Goal: Task Accomplishment & Management: Use online tool/utility

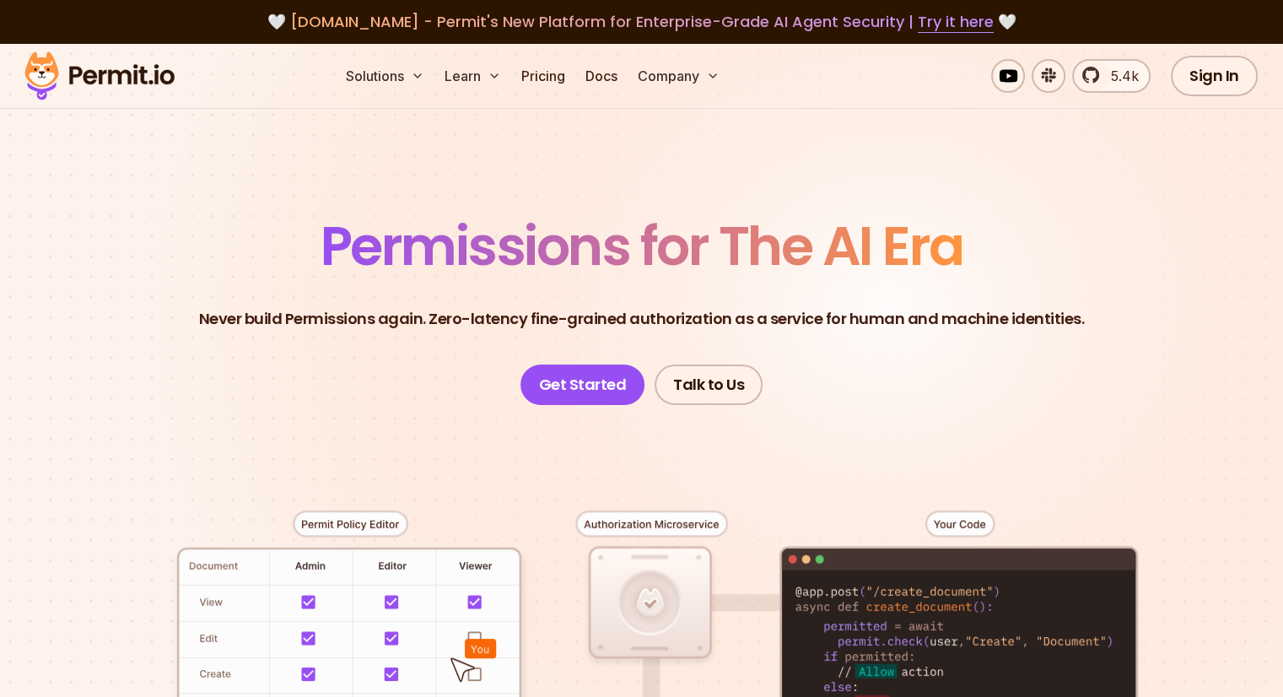
click at [72, 75] on img at bounding box center [99, 75] width 165 height 57
click at [54, 74] on img at bounding box center [99, 75] width 165 height 57
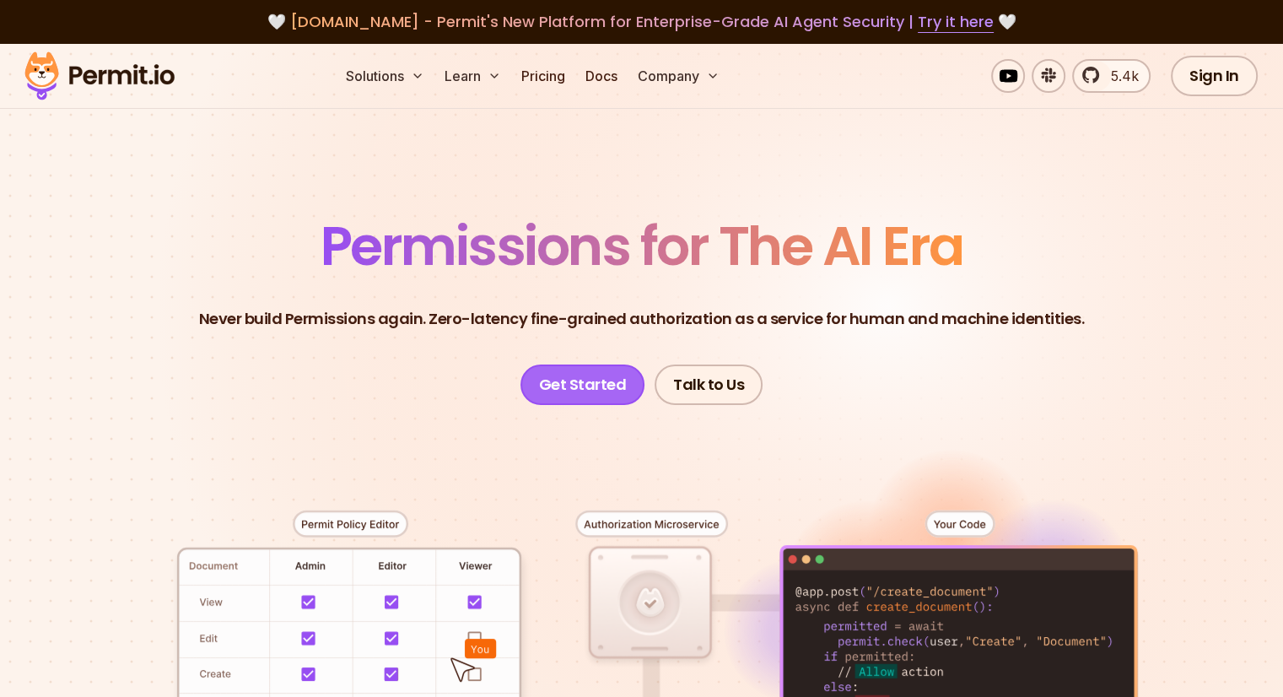
click at [580, 379] on link "Get Started" at bounding box center [583, 385] width 125 height 41
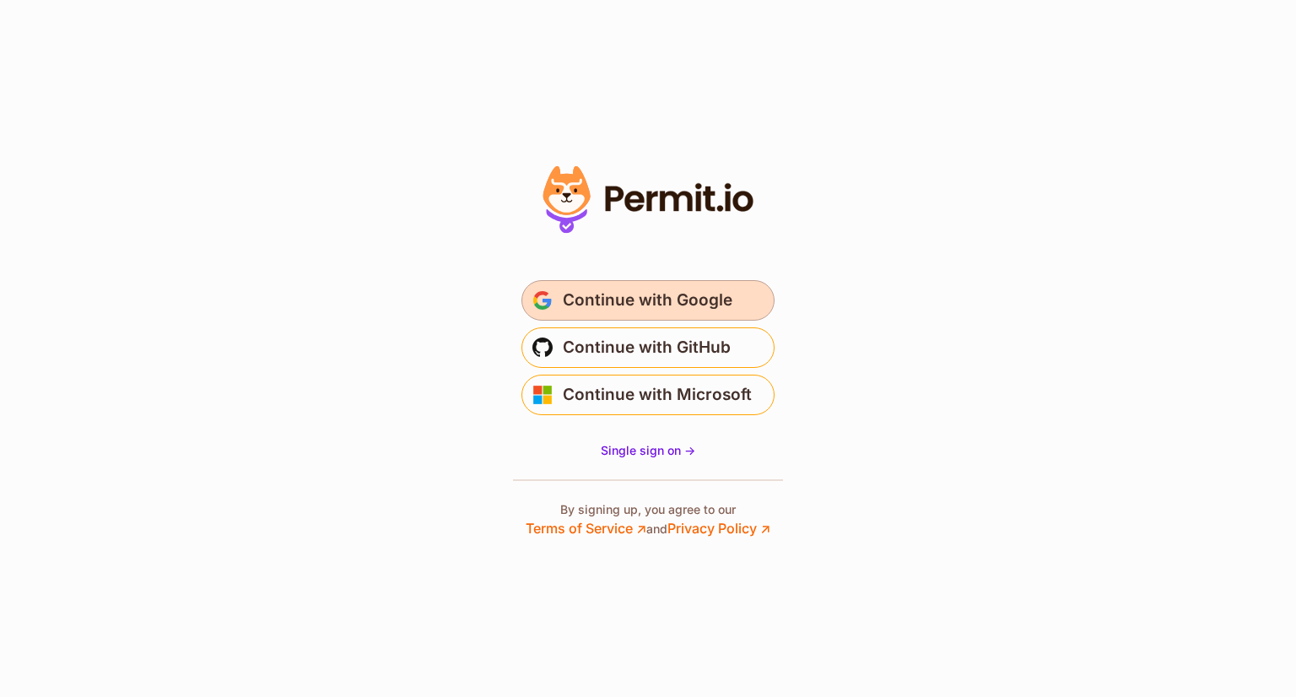
click at [651, 285] on button "Continue with Google" at bounding box center [647, 300] width 253 height 41
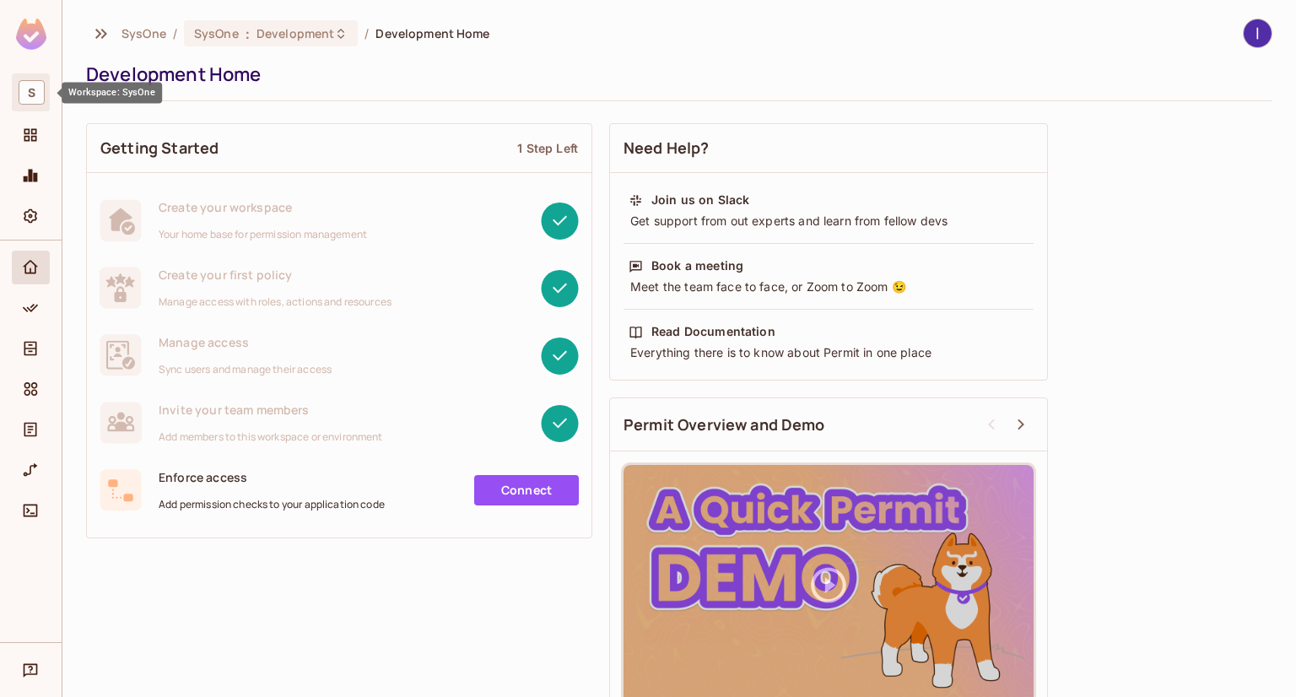
click at [24, 85] on span "S" at bounding box center [32, 92] width 26 height 24
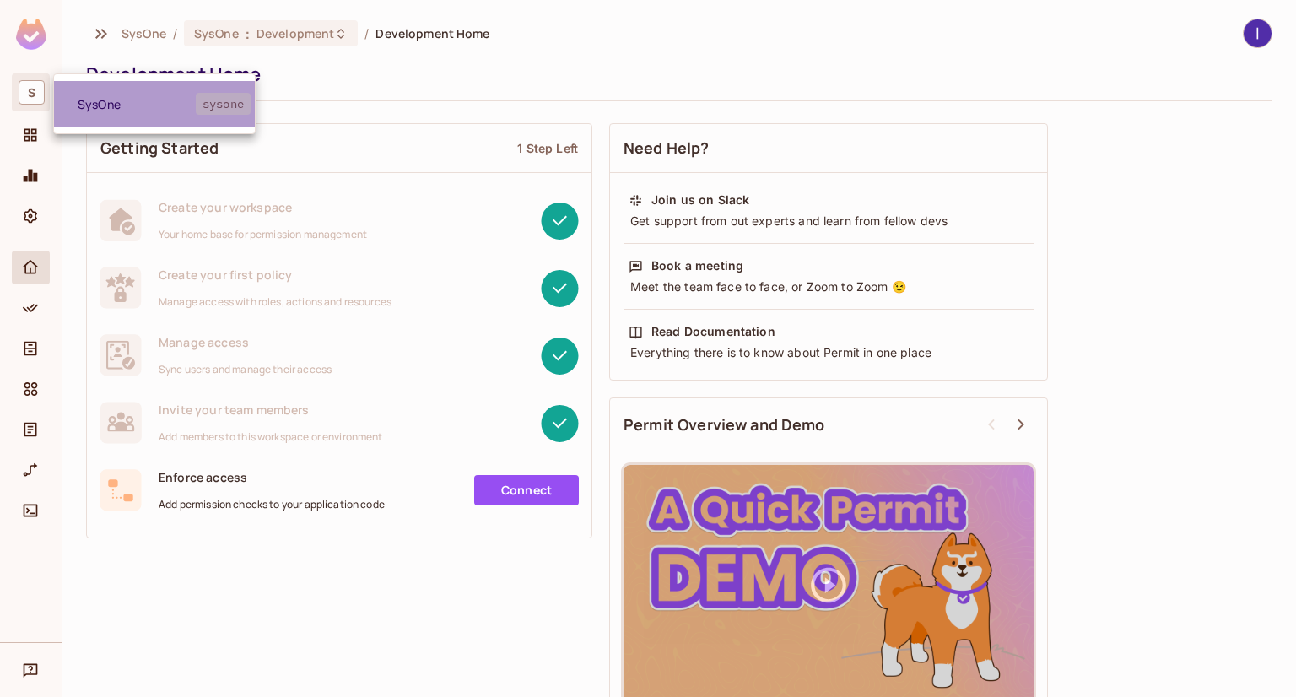
click at [132, 115] on li "SysOne sysone" at bounding box center [154, 104] width 201 height 46
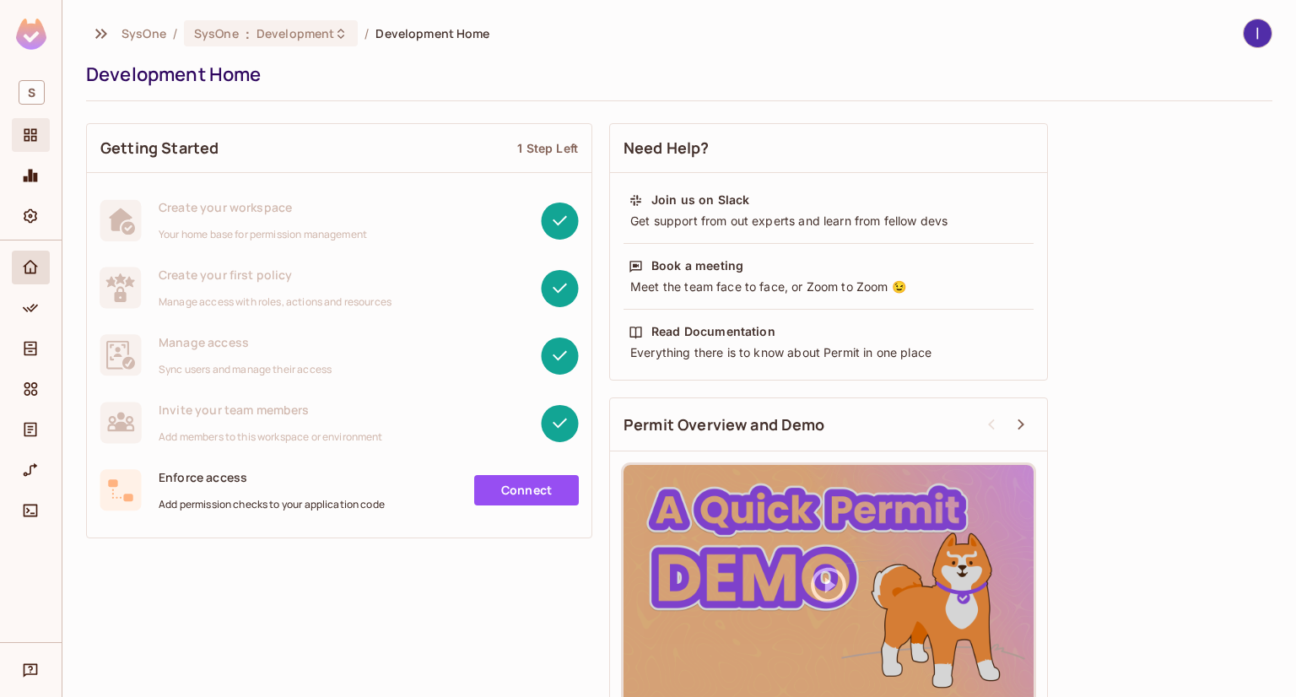
click at [30, 131] on icon "Projects" at bounding box center [30, 135] width 17 height 17
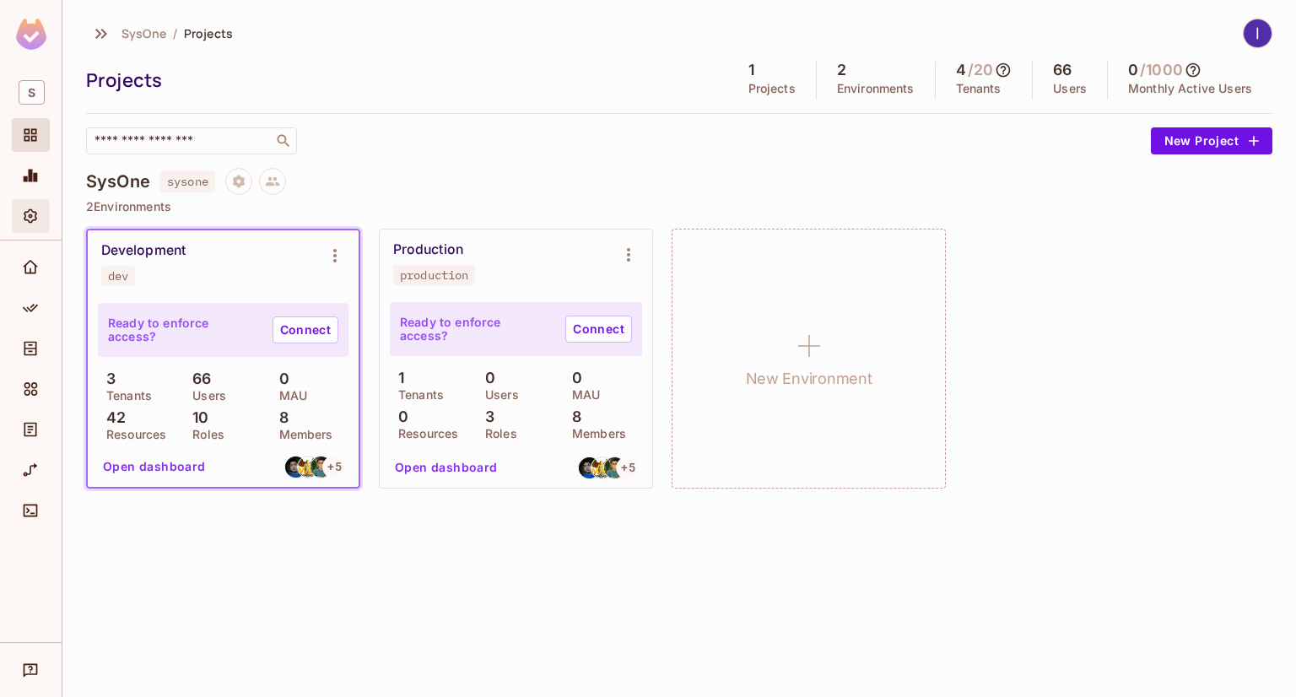
click at [47, 217] on div "Settings" at bounding box center [31, 216] width 38 height 34
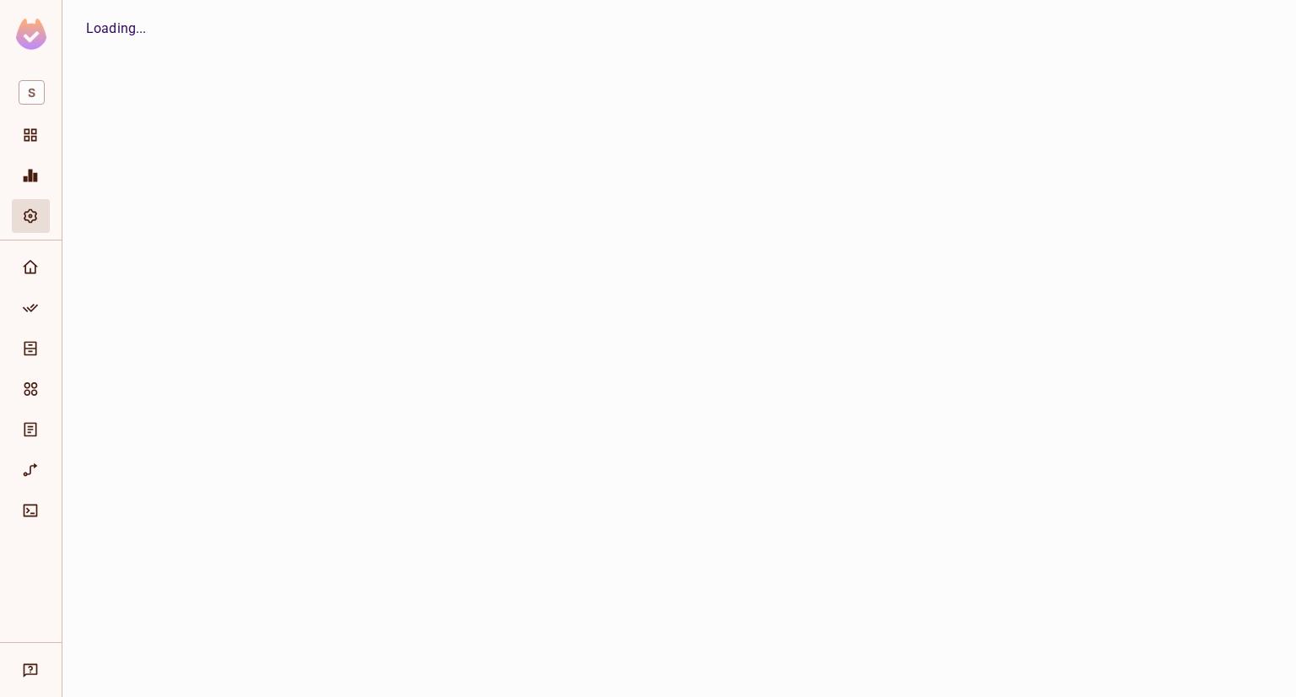
click at [38, 286] on div at bounding box center [31, 271] width 38 height 41
click at [28, 311] on icon "Policy" at bounding box center [30, 308] width 17 height 17
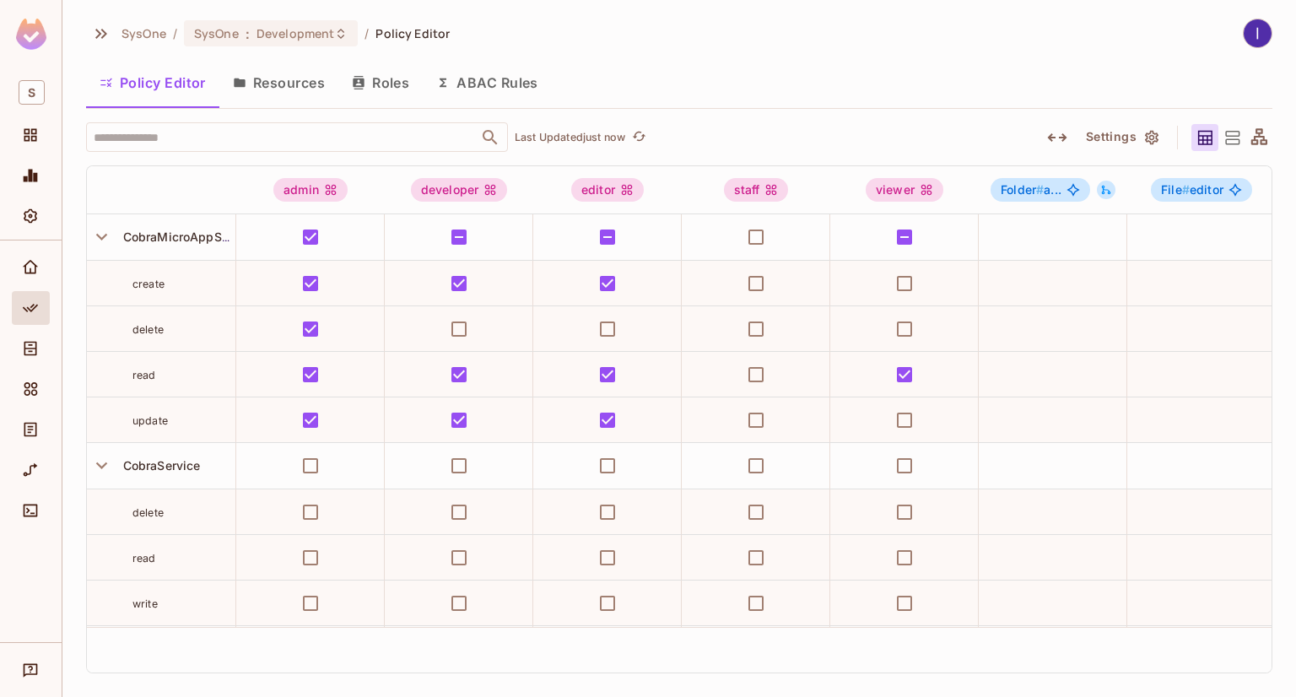
click at [476, 79] on button "ABAC Rules" at bounding box center [487, 83] width 129 height 42
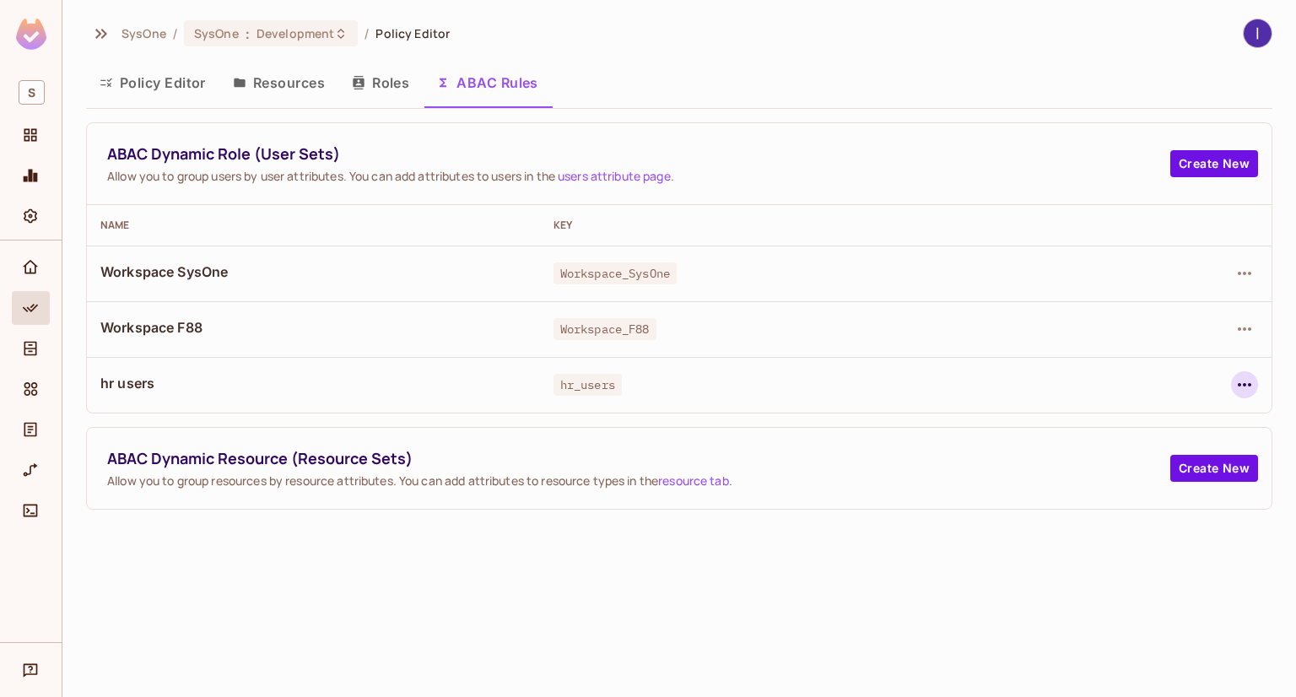
click at [1245, 386] on icon "button" at bounding box center [1244, 385] width 20 height 20
click at [1115, 433] on span "Edit Dynamic Role (User Set)" at bounding box center [1129, 423] width 176 height 27
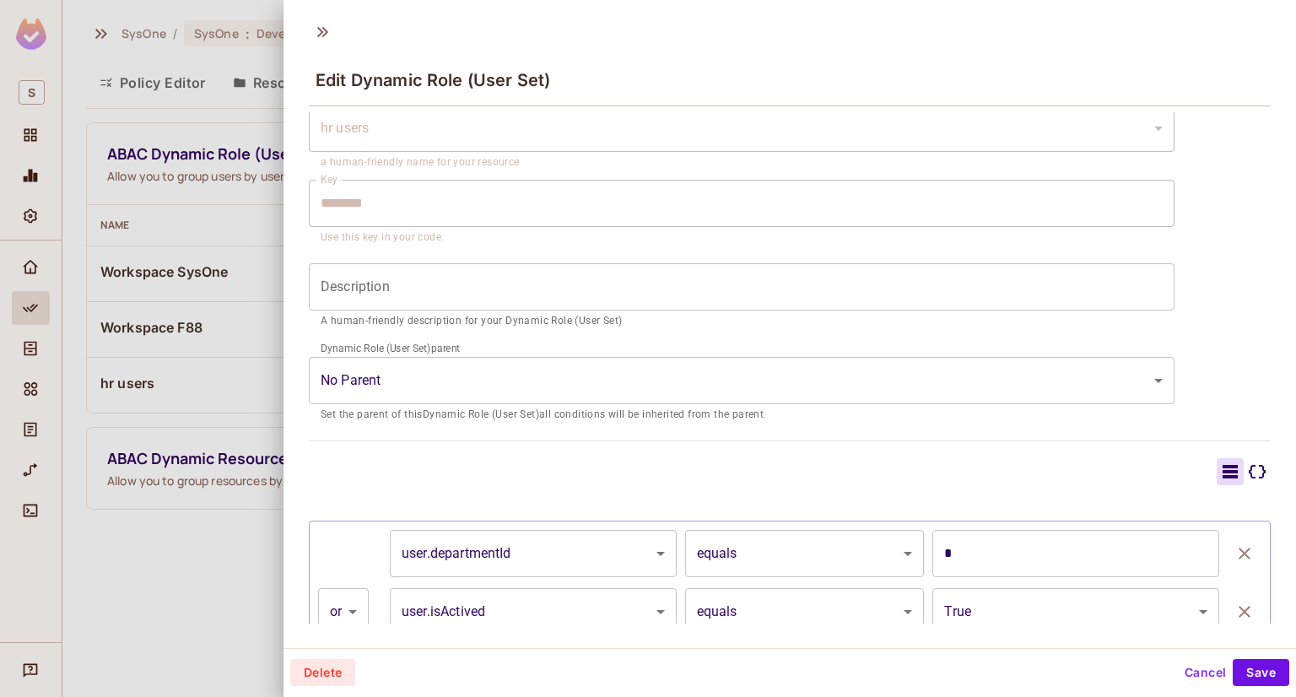
scroll to position [253, 0]
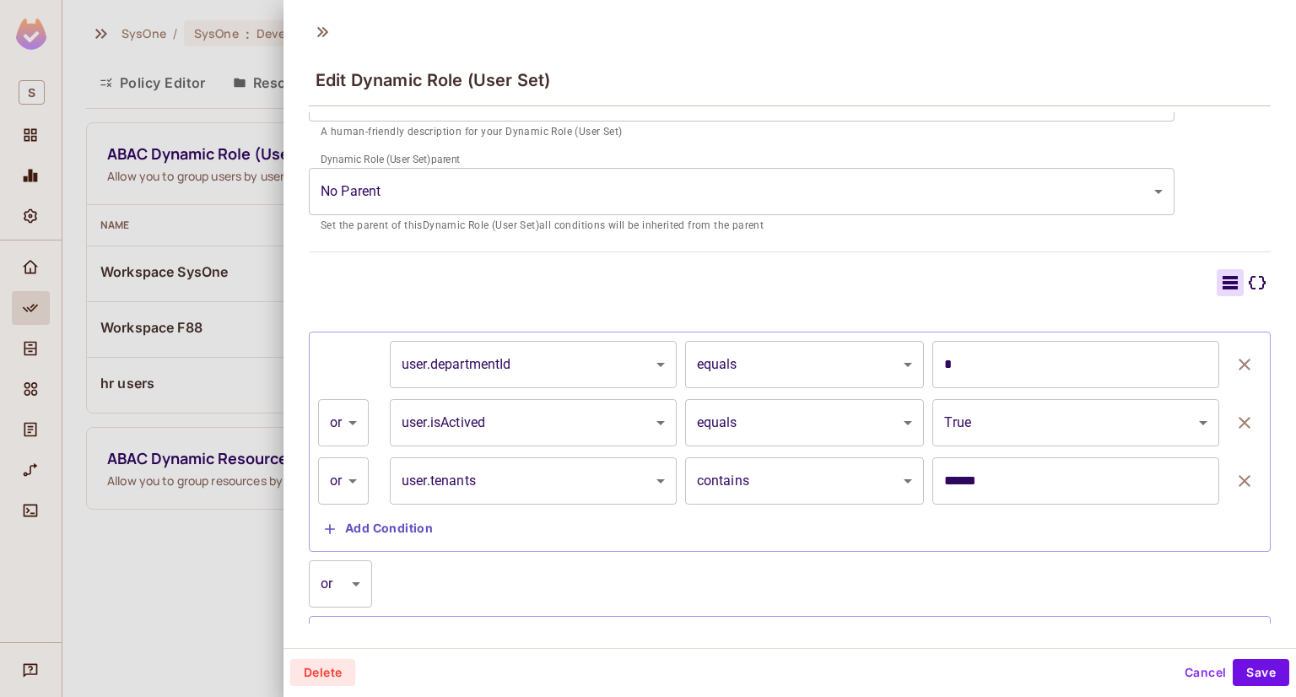
click at [1148, 487] on input "******" at bounding box center [1075, 480] width 287 height 47
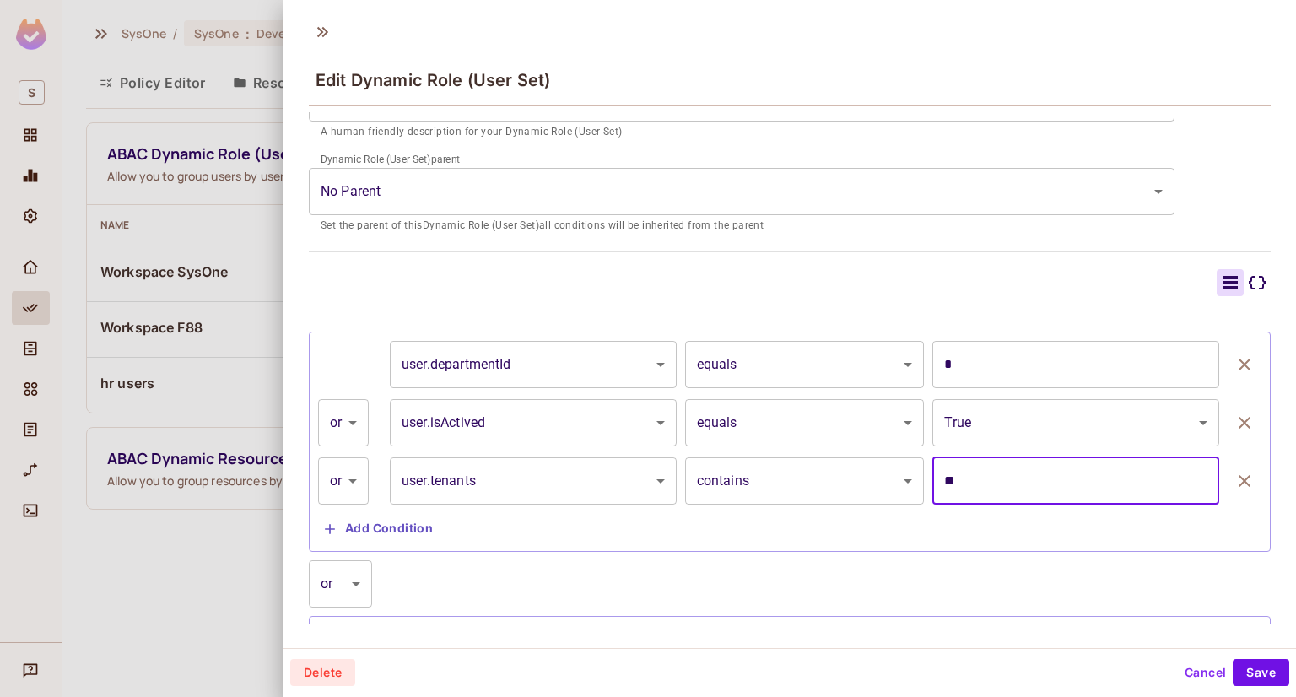
type input "*"
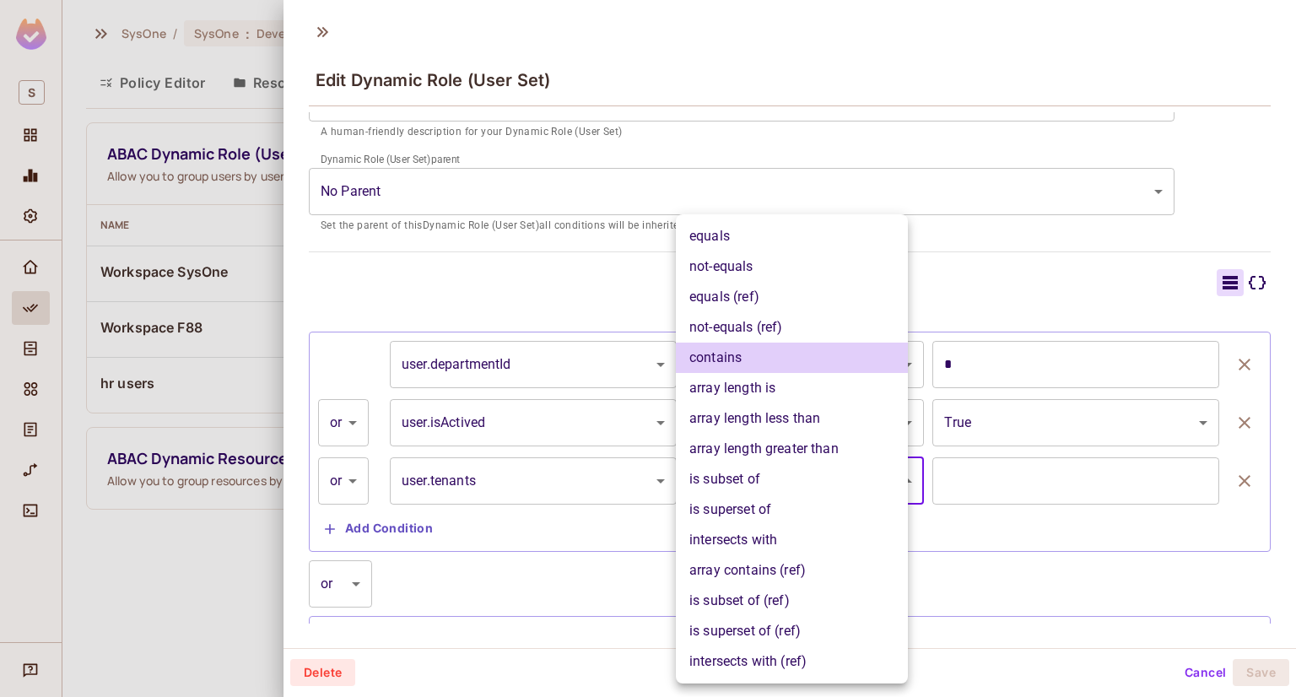
click at [889, 488] on body "S SysOne / SysOne : Development / Policy Editor Policy Editor Resources Roles A…" at bounding box center [648, 348] width 1296 height 697
click at [743, 236] on li "equals" at bounding box center [792, 236] width 232 height 30
type input "******"
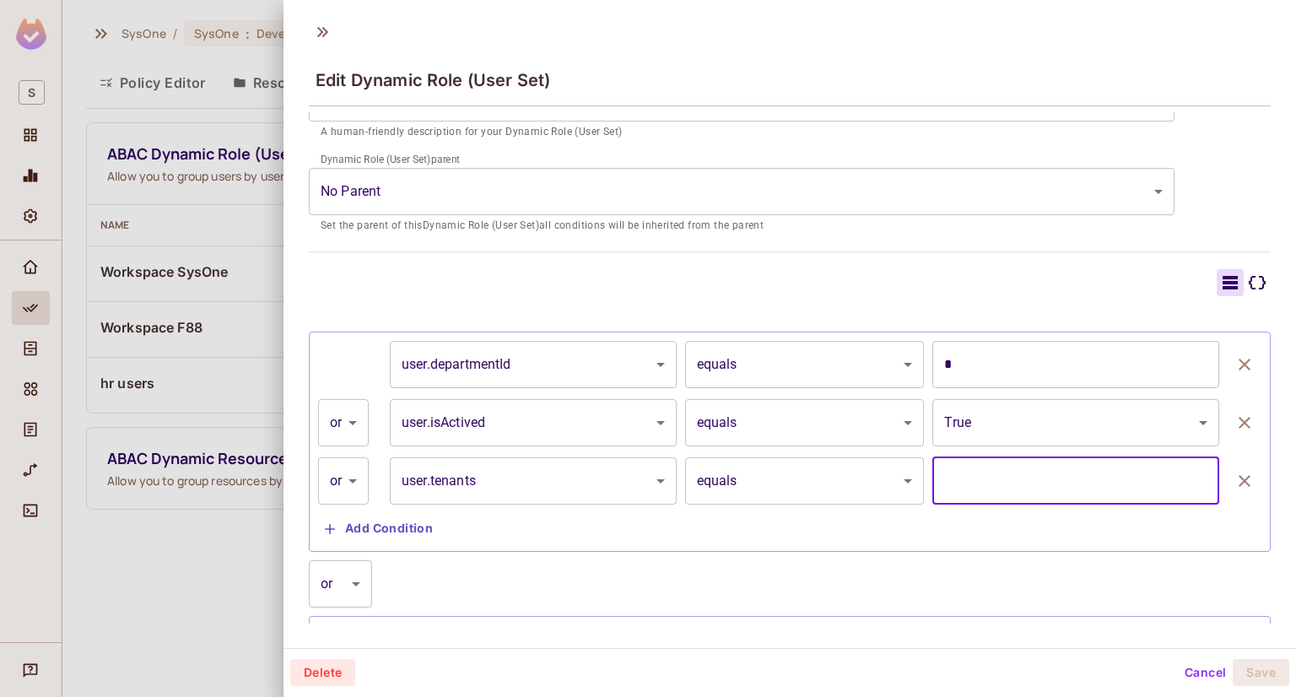
click at [1081, 474] on input "text" at bounding box center [1075, 480] width 287 height 47
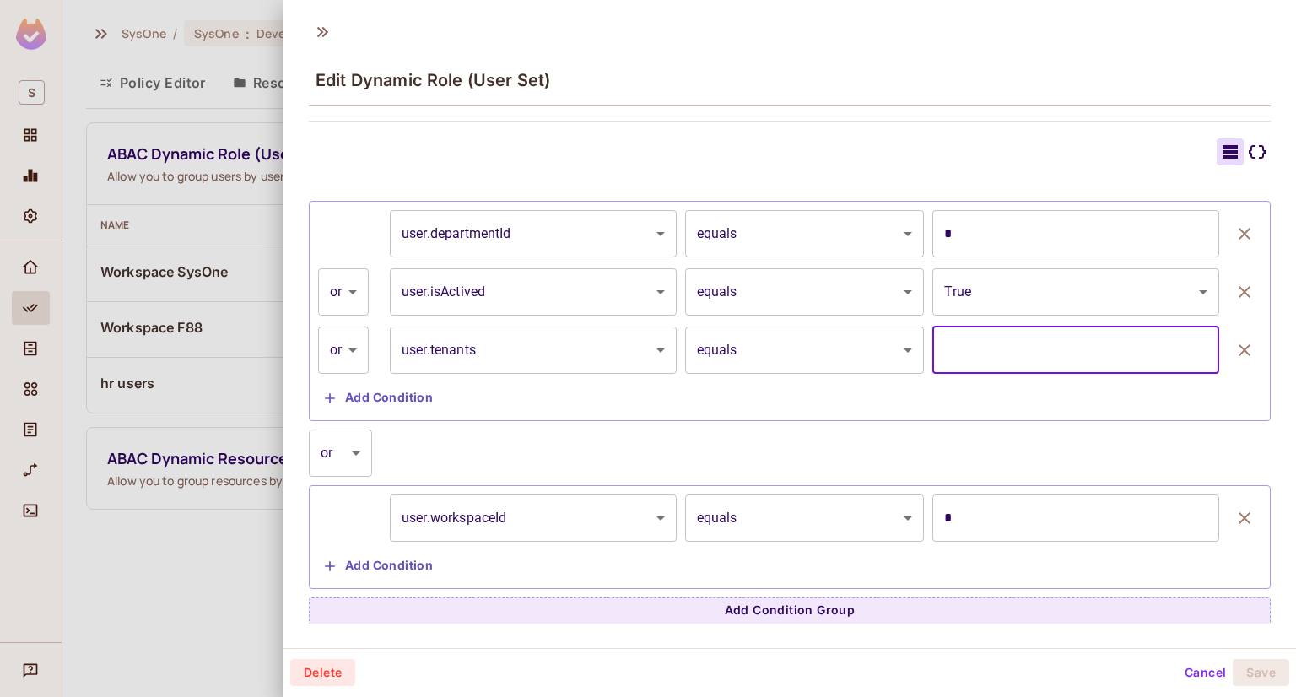
click at [953, 538] on input "*" at bounding box center [1075, 517] width 287 height 47
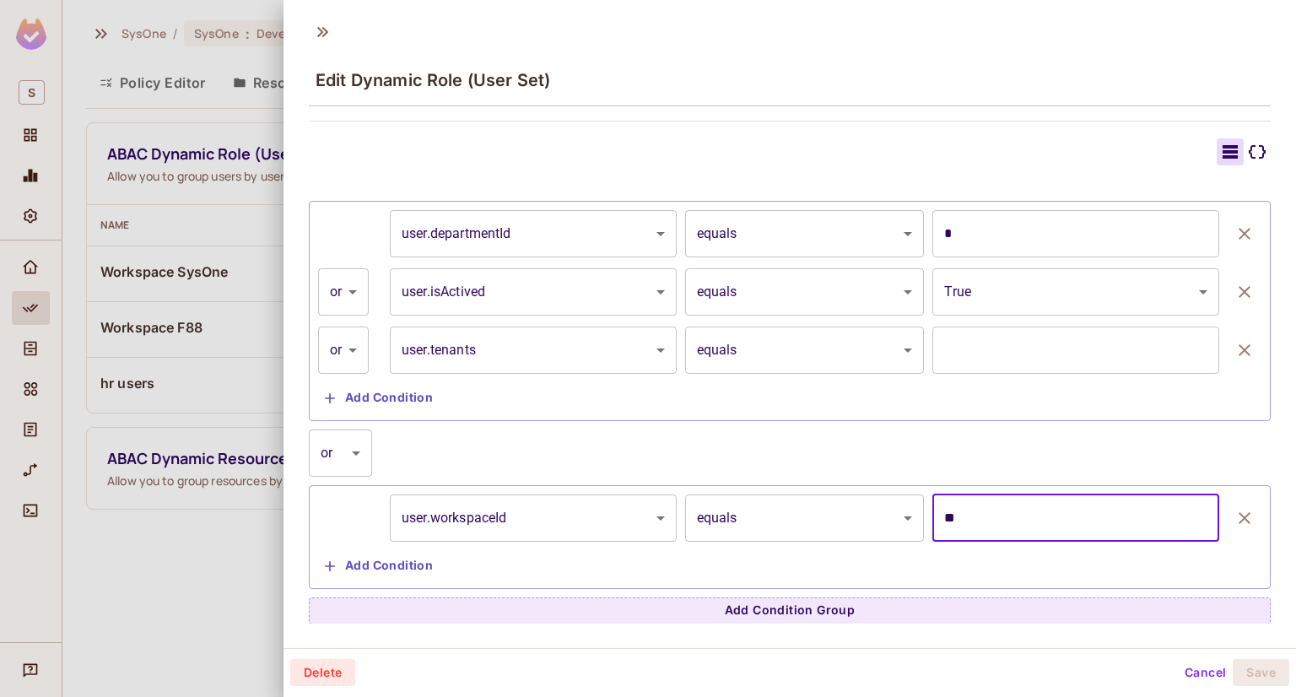
type input "*"
type input "**"
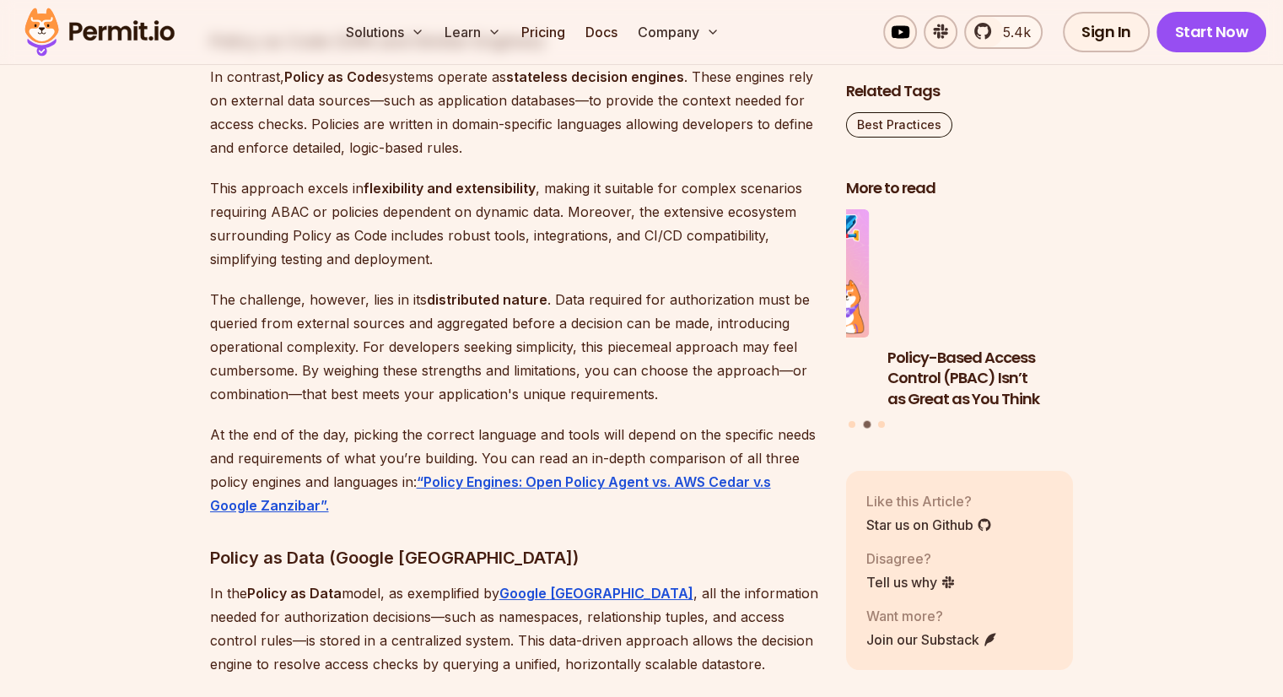
scroll to position [6329, 0]
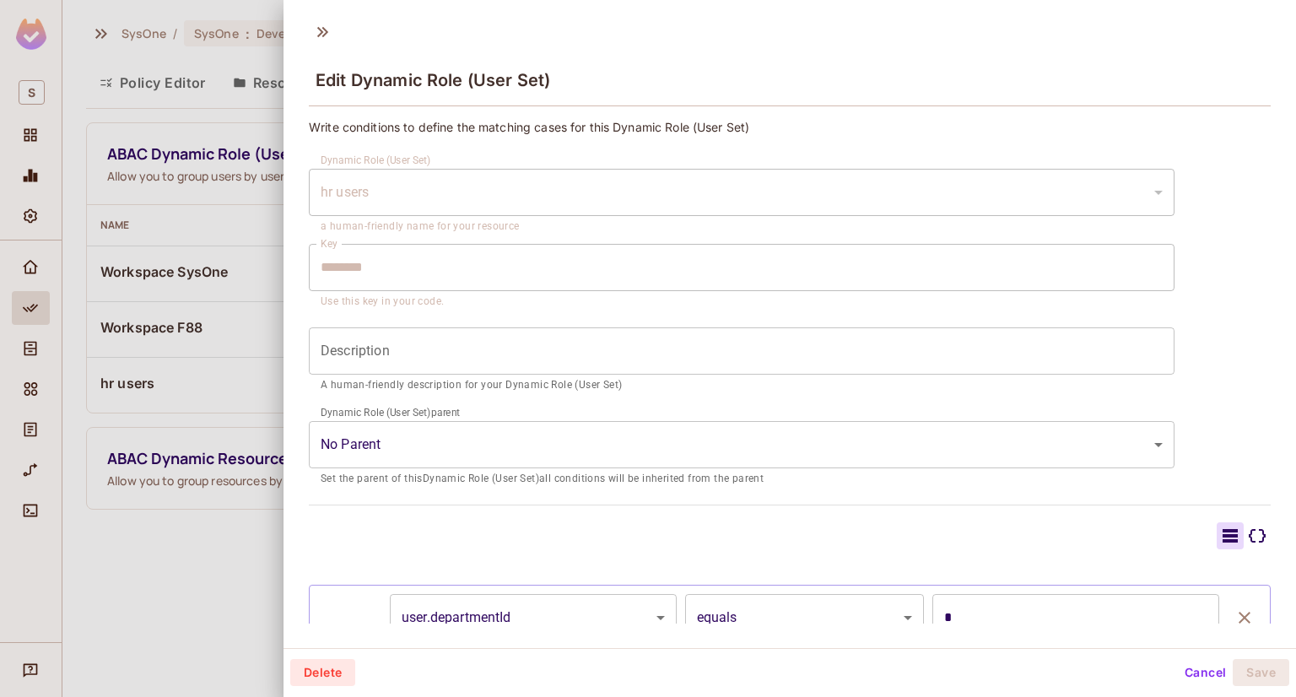
scroll to position [384, 0]
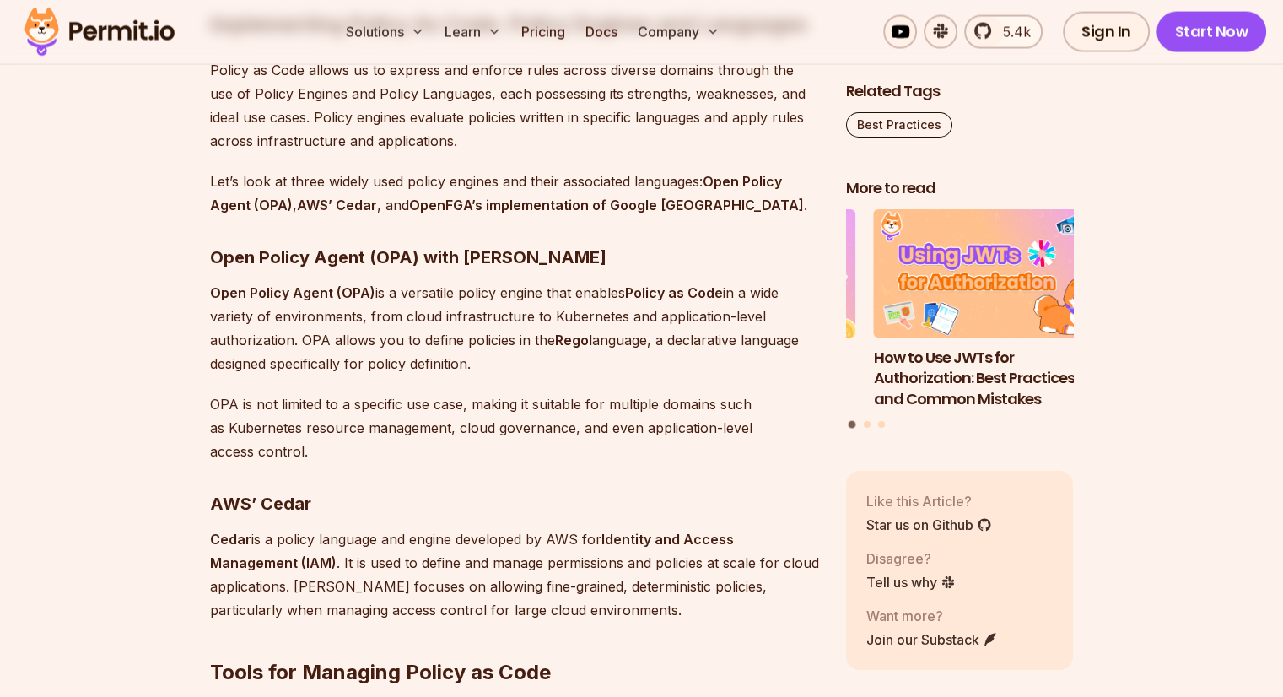
scroll to position [3460, 0]
